Goal: Communication & Community: Answer question/provide support

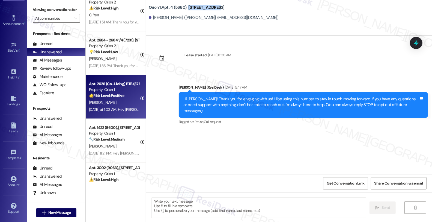
scroll to position [735, 0]
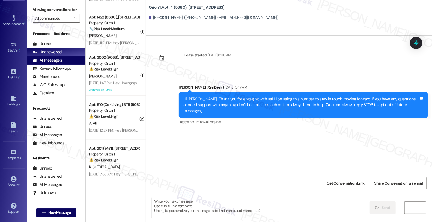
click at [52, 63] on div "All Messages" at bounding box center [47, 60] width 29 height 6
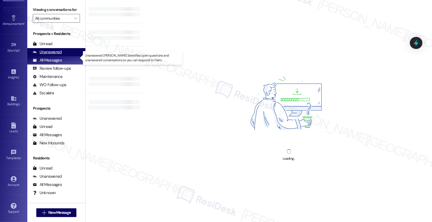
click at [52, 55] on div "Unanswered" at bounding box center [47, 52] width 29 height 6
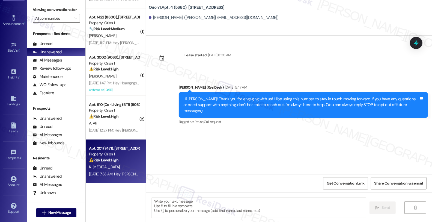
scroll to position [0, 0]
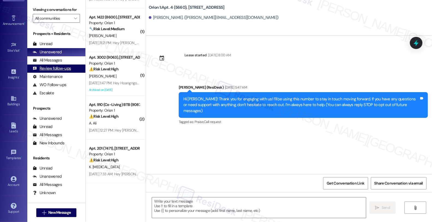
click at [56, 70] on div "Review follow-ups (undefined)" at bounding box center [56, 68] width 58 height 8
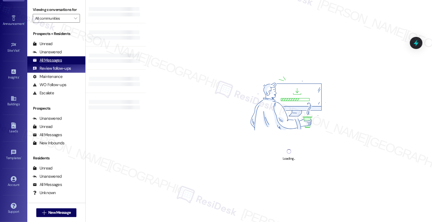
click at [56, 63] on div "All Messages" at bounding box center [47, 60] width 29 height 6
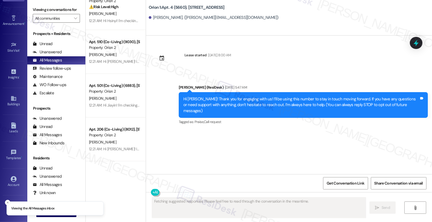
scroll to position [364, 0]
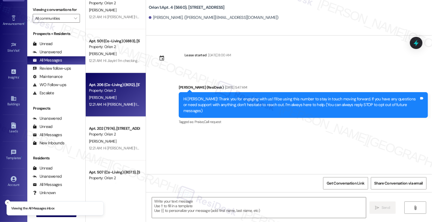
click at [125, 95] on div "[PERSON_NAME]" at bounding box center [114, 97] width 52 height 7
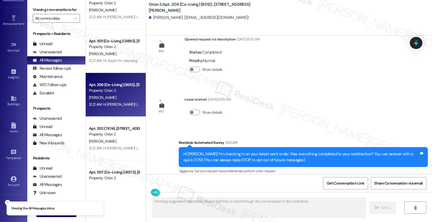
scroll to position [21, 0]
